Goal: Browse casually: Explore the website without a specific task or goal

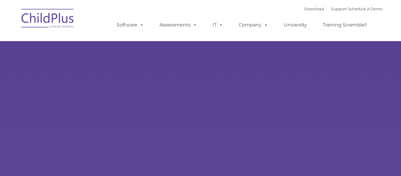
type input ""
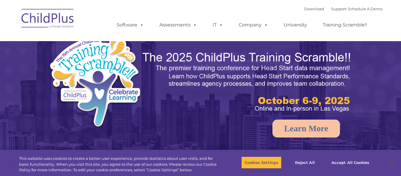
select select "MEDIUM"
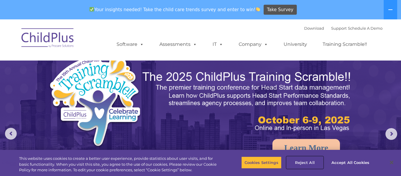
click at [295, 164] on button "Reject All" at bounding box center [305, 162] width 37 height 12
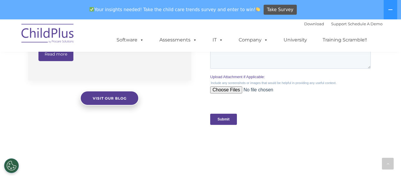
scroll to position [577, 0]
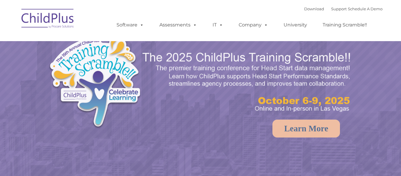
select select "MEDIUM"
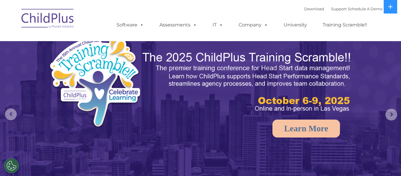
click at [166, 77] on img at bounding box center [247, 81] width 211 height 63
click at [392, 7] on icon at bounding box center [390, 7] width 4 height 4
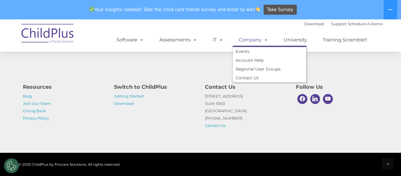
scroll to position [711, 0]
